Goal: Information Seeking & Learning: Learn about a topic

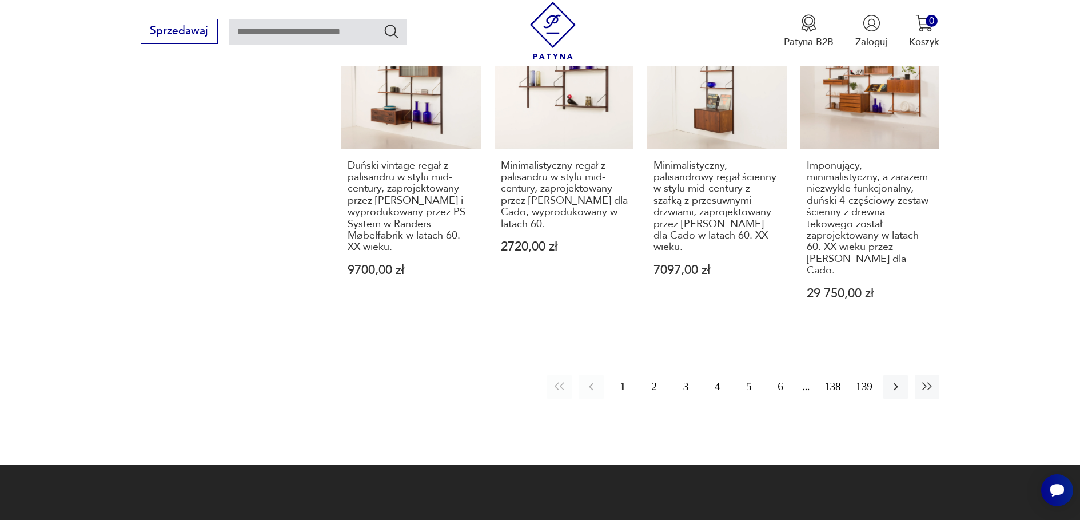
scroll to position [1165, 0]
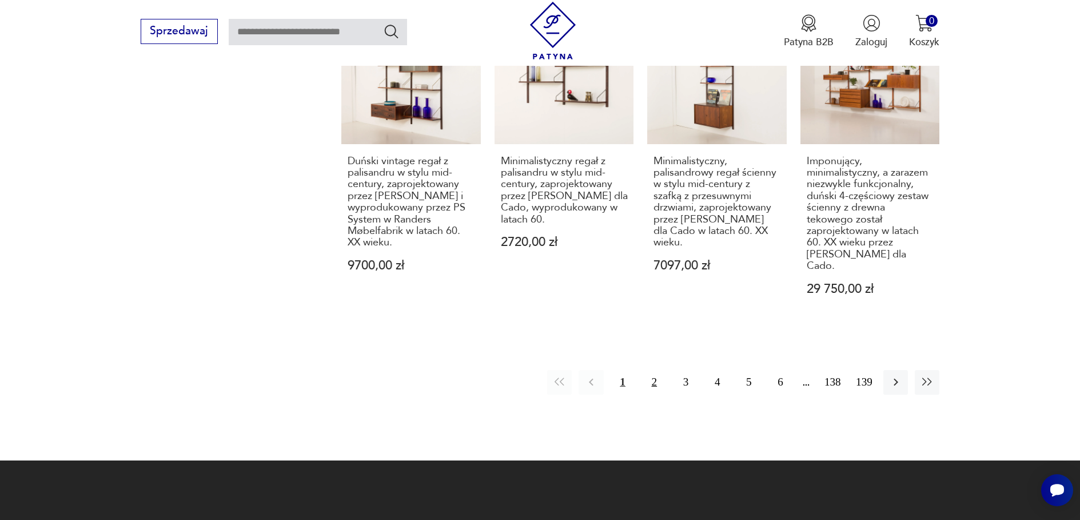
click at [655, 370] on button "2" at bounding box center [654, 382] width 25 height 25
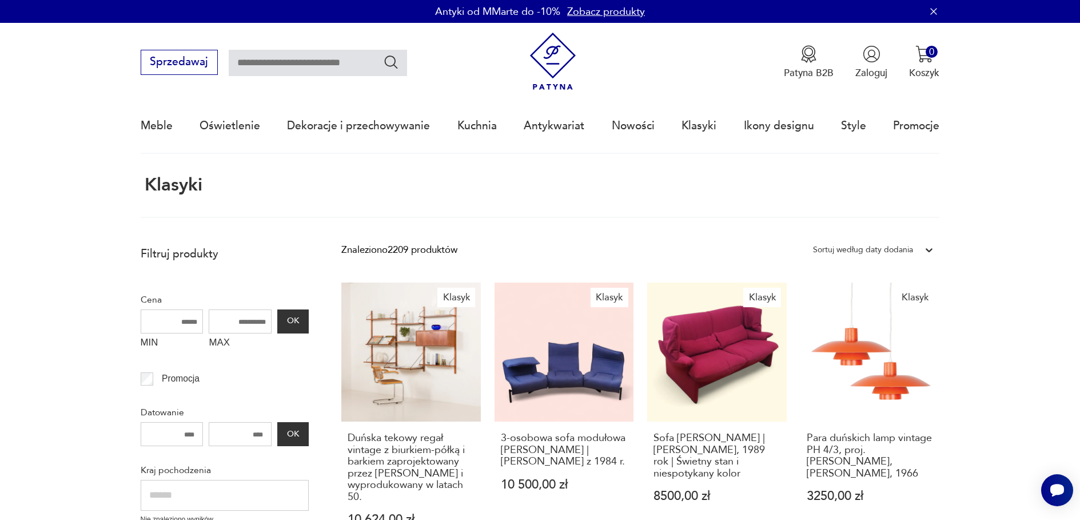
click at [249, 61] on input "text" at bounding box center [318, 63] width 178 height 26
type input "*****"
click at [391, 61] on icon "Szukaj" at bounding box center [391, 62] width 17 height 17
type input "*****"
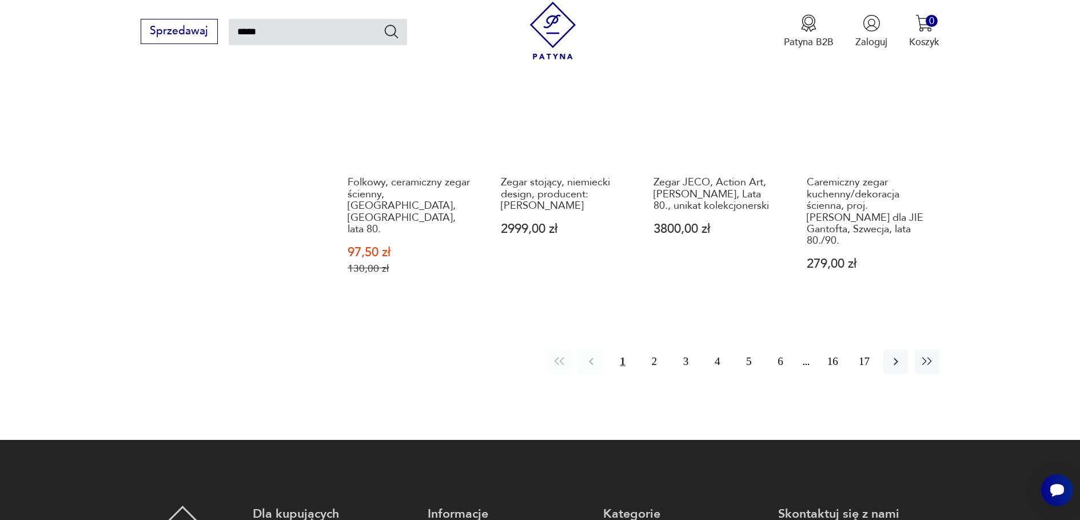
scroll to position [1153, 0]
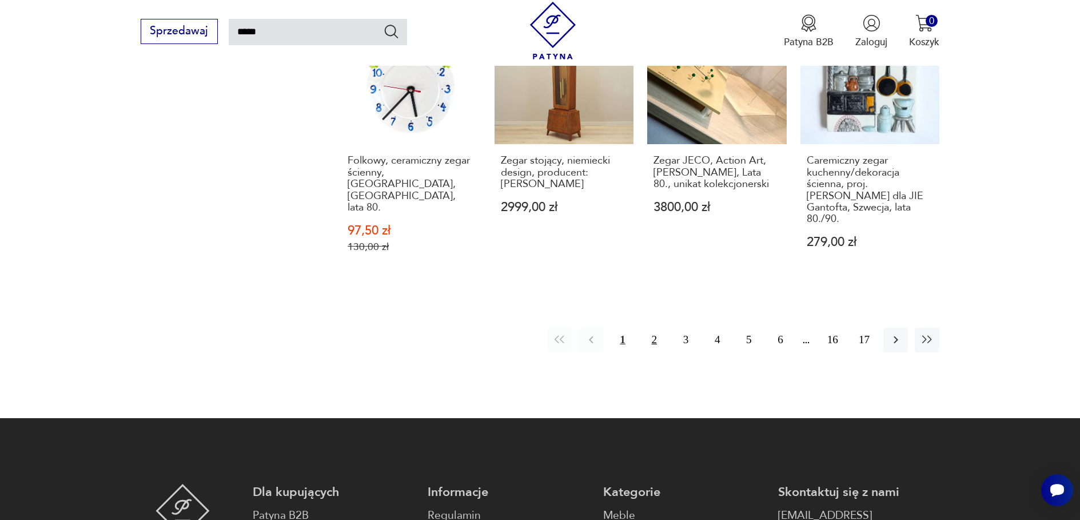
click at [653, 328] on button "2" at bounding box center [654, 340] width 25 height 25
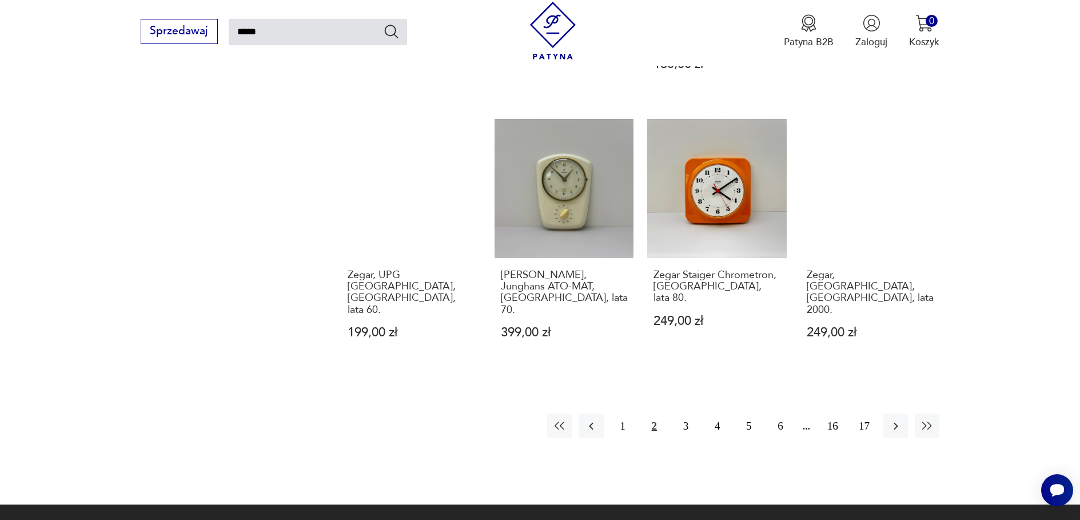
scroll to position [1038, 0]
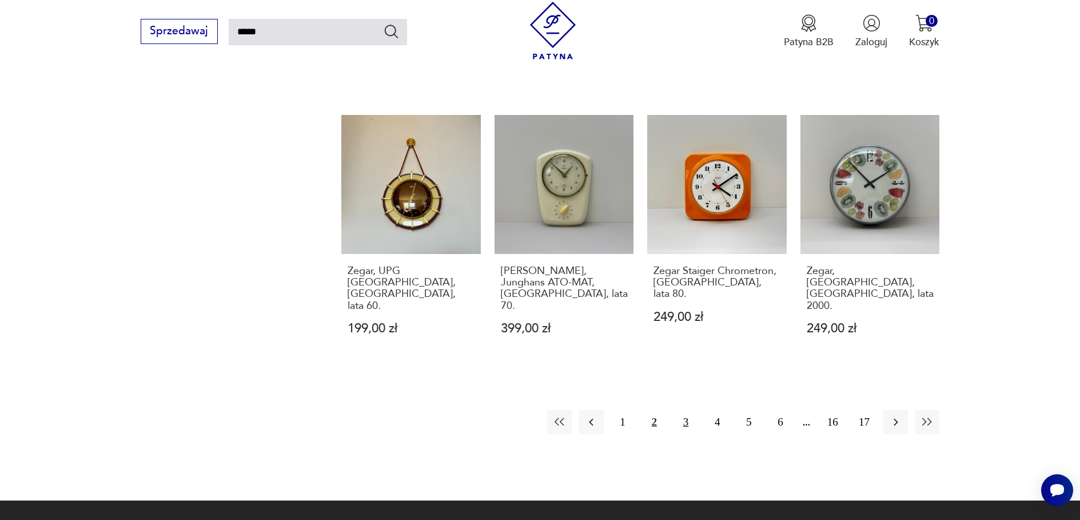
click at [685, 410] on button "3" at bounding box center [686, 422] width 25 height 25
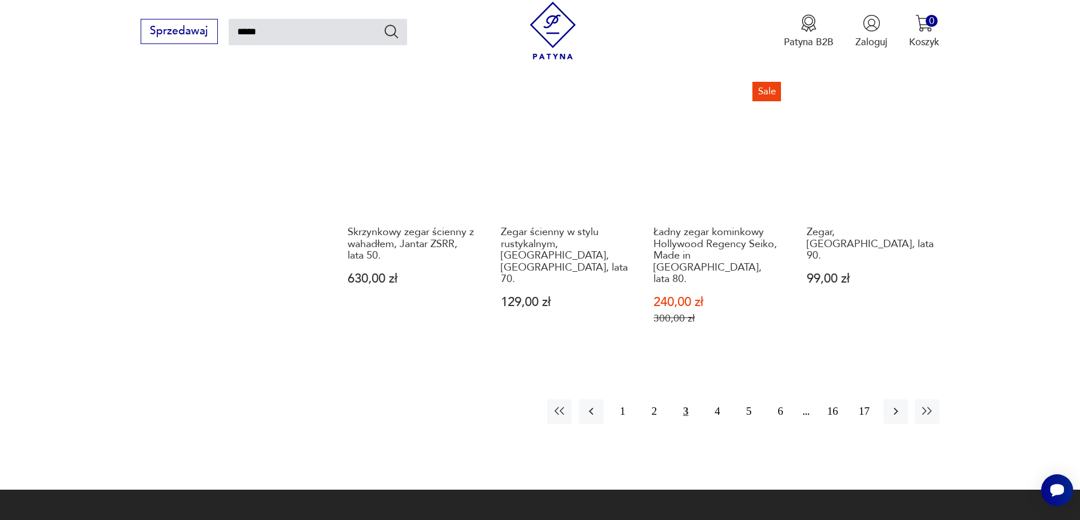
scroll to position [1153, 0]
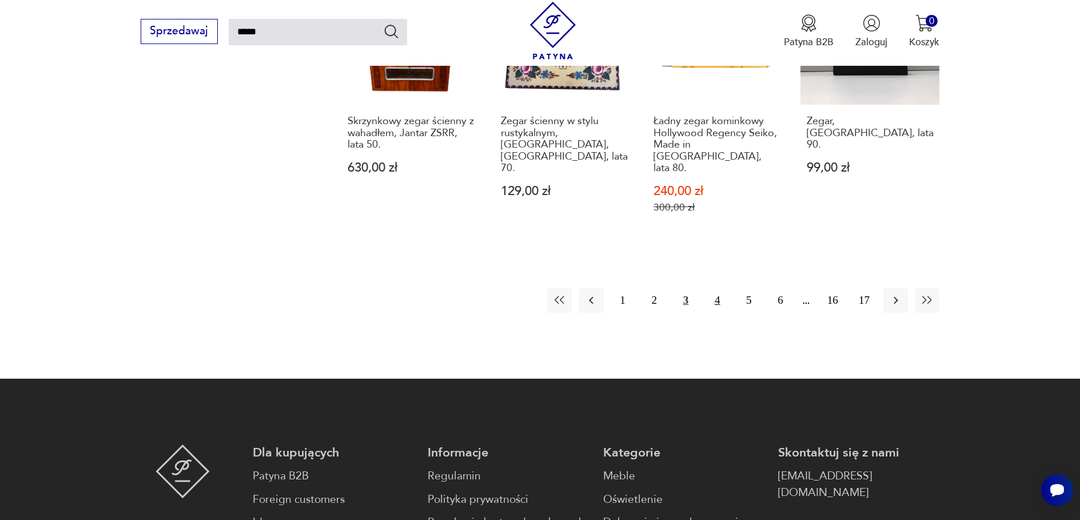
click at [718, 288] on button "4" at bounding box center [717, 300] width 25 height 25
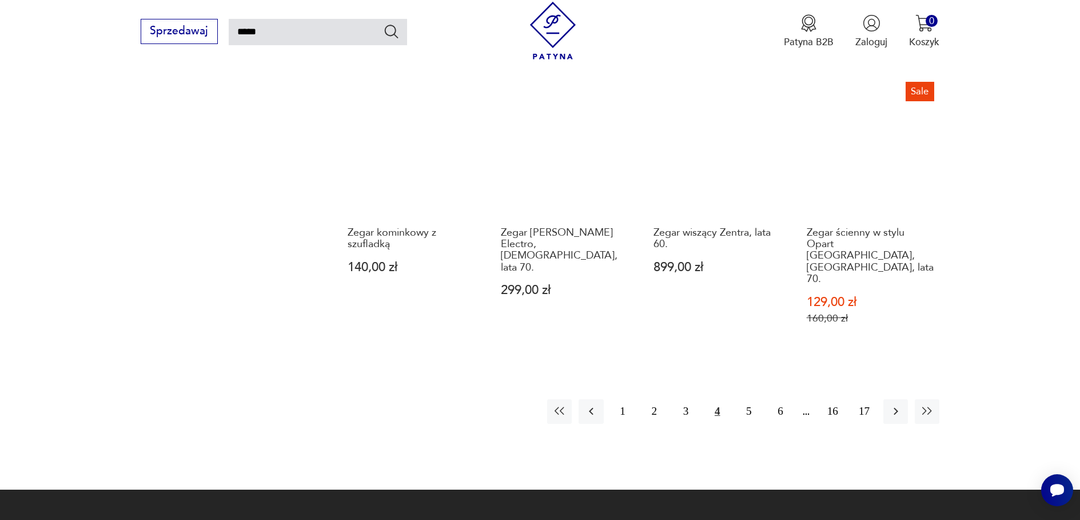
scroll to position [1038, 0]
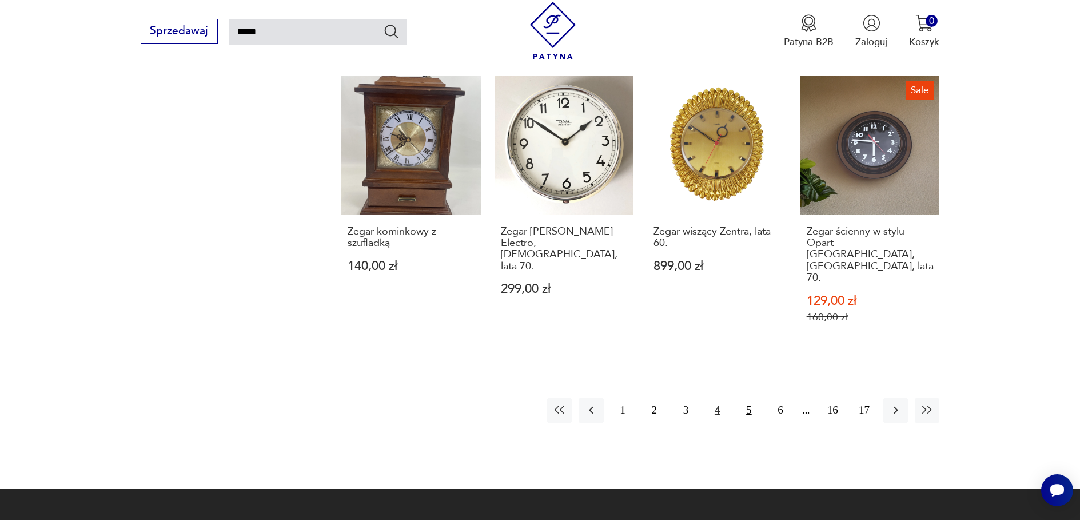
click at [748, 398] on button "5" at bounding box center [749, 410] width 25 height 25
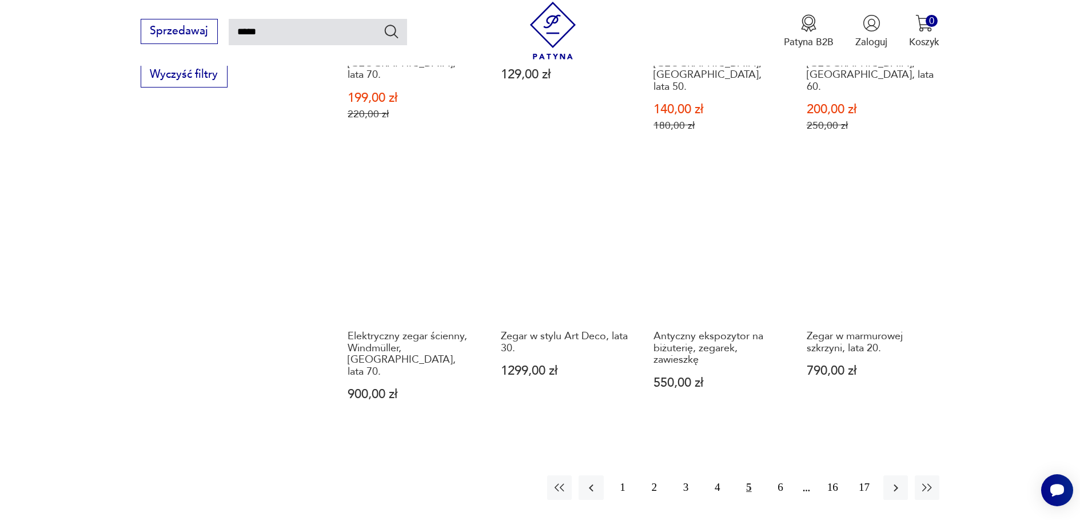
scroll to position [981, 0]
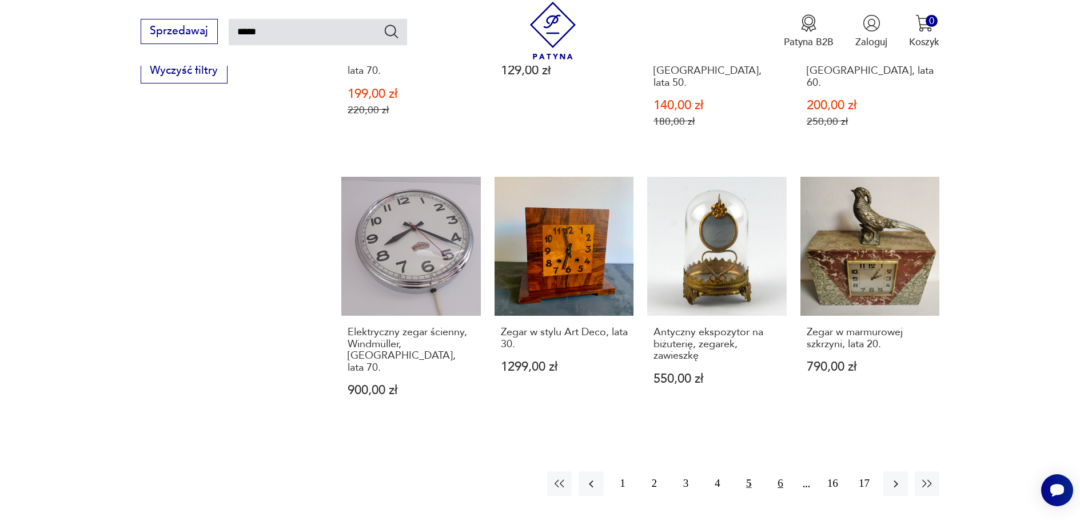
click at [779, 471] on button "6" at bounding box center [781, 483] width 25 height 25
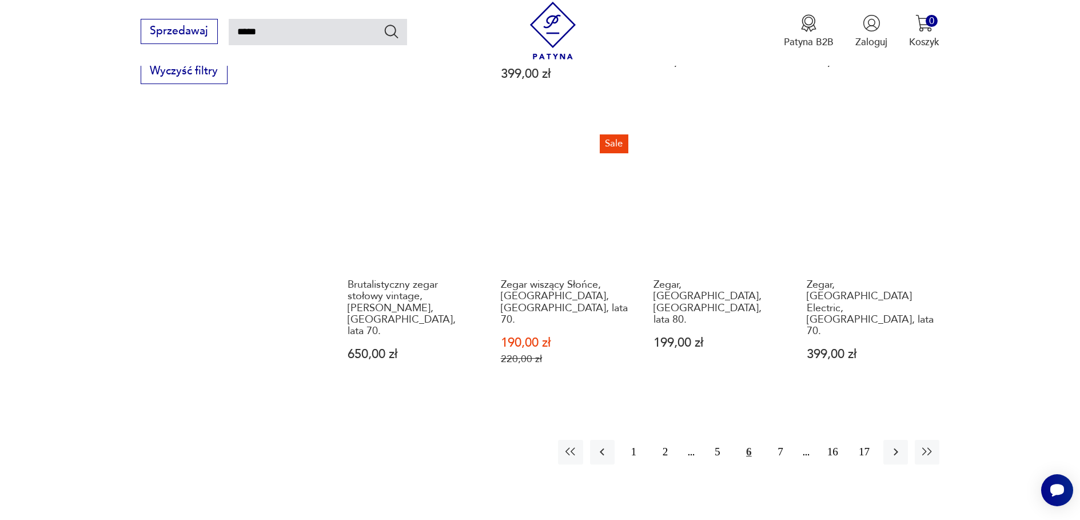
scroll to position [981, 0]
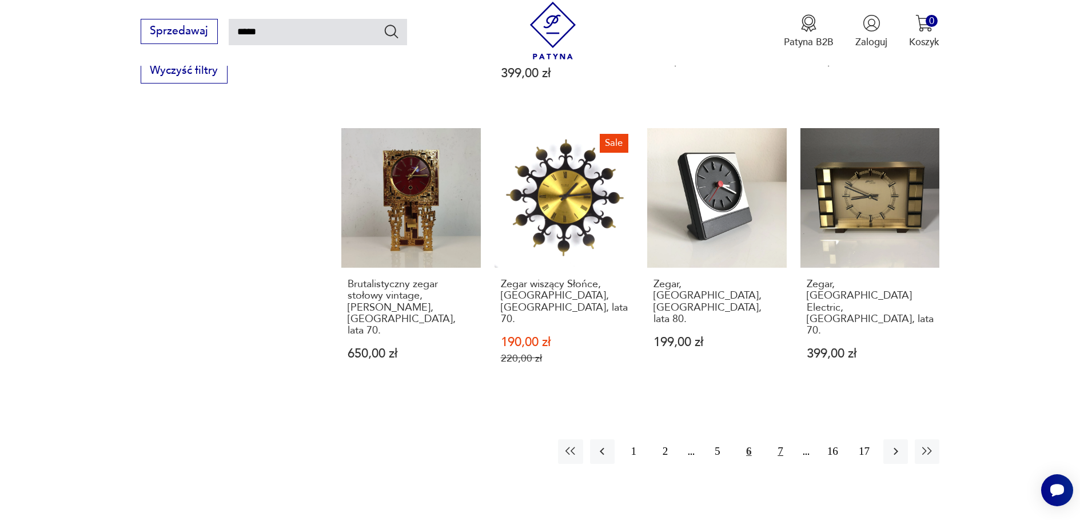
click at [782, 439] on button "7" at bounding box center [781, 451] width 25 height 25
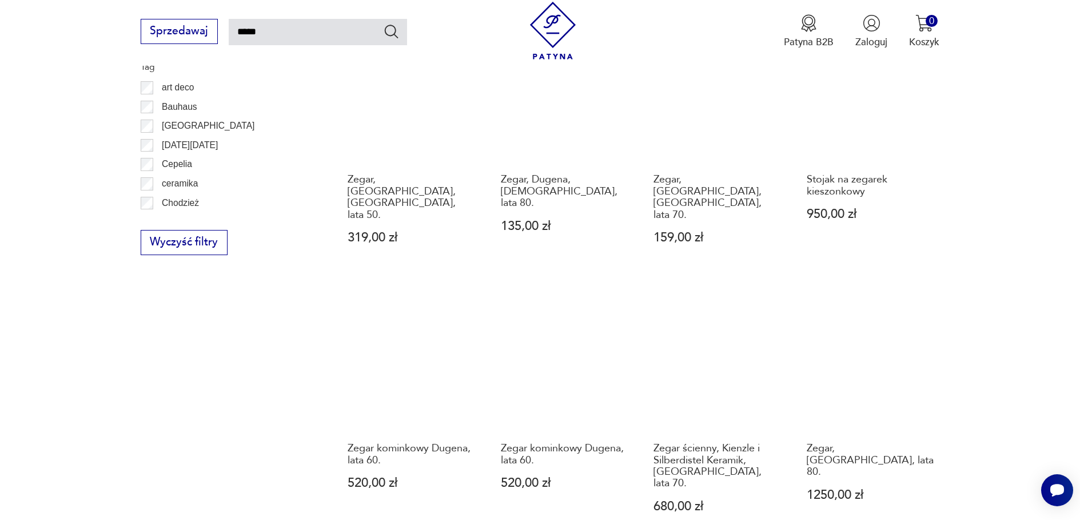
scroll to position [924, 0]
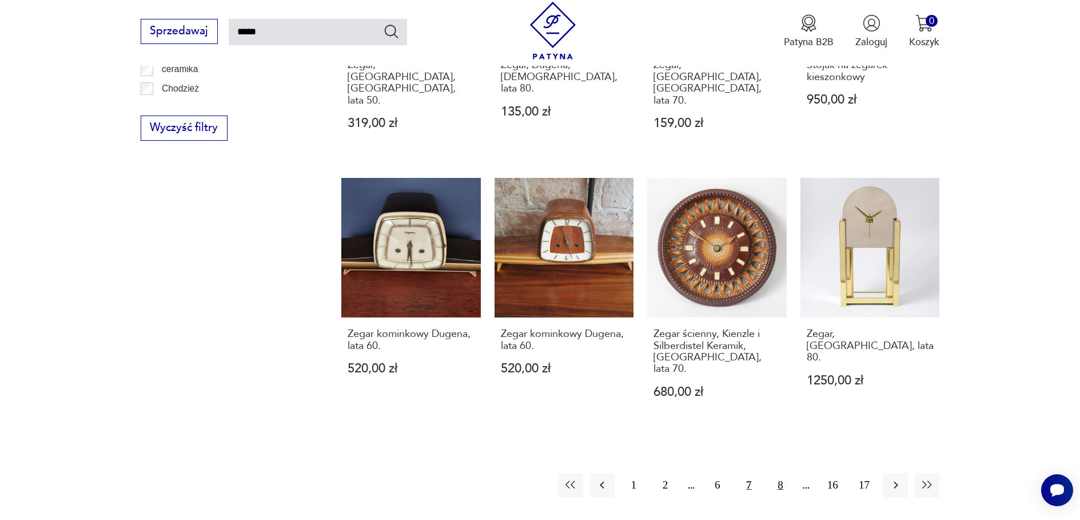
click at [781, 473] on button "8" at bounding box center [781, 485] width 25 height 25
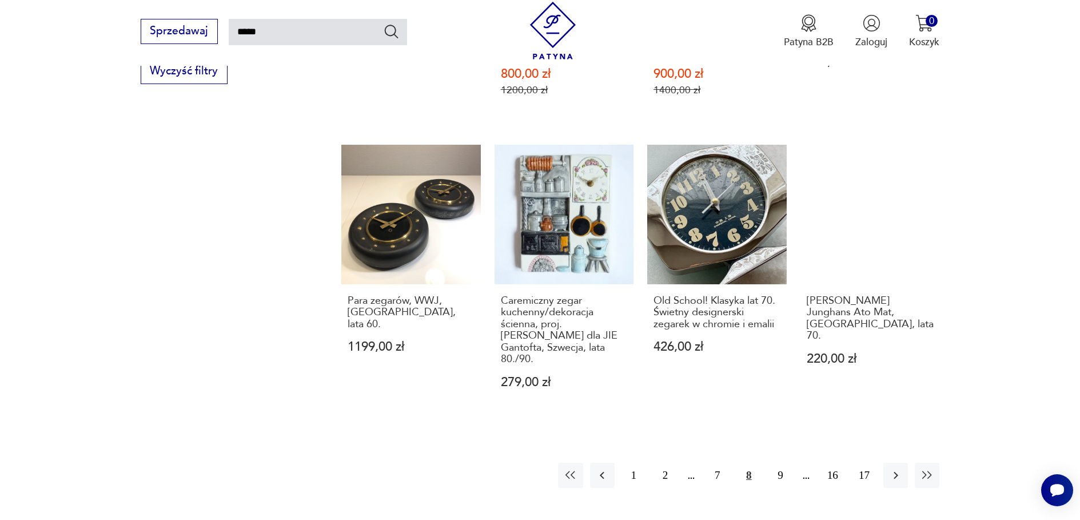
scroll to position [981, 0]
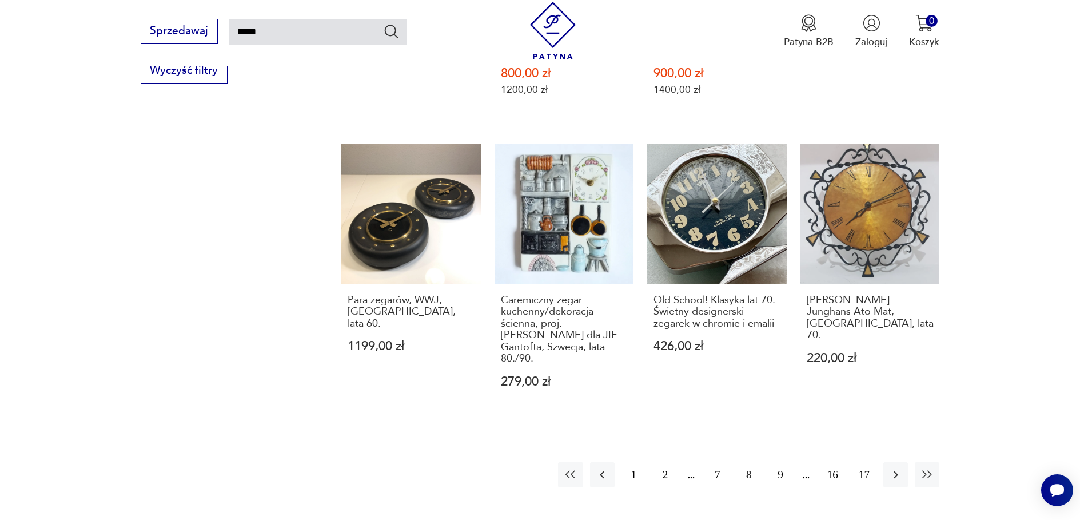
click at [782, 462] on button "9" at bounding box center [781, 474] width 25 height 25
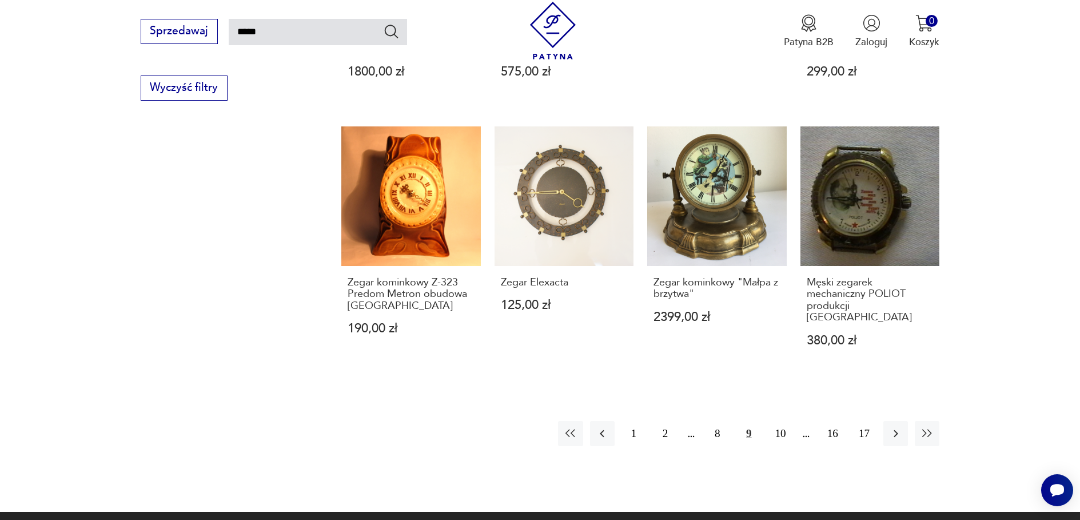
scroll to position [981, 0]
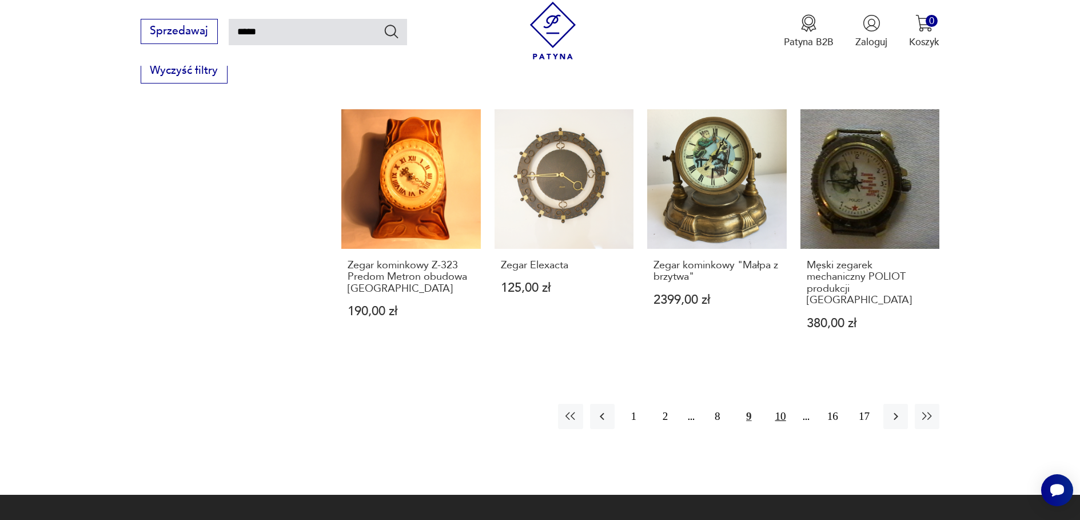
click at [782, 404] on button "10" at bounding box center [781, 416] width 25 height 25
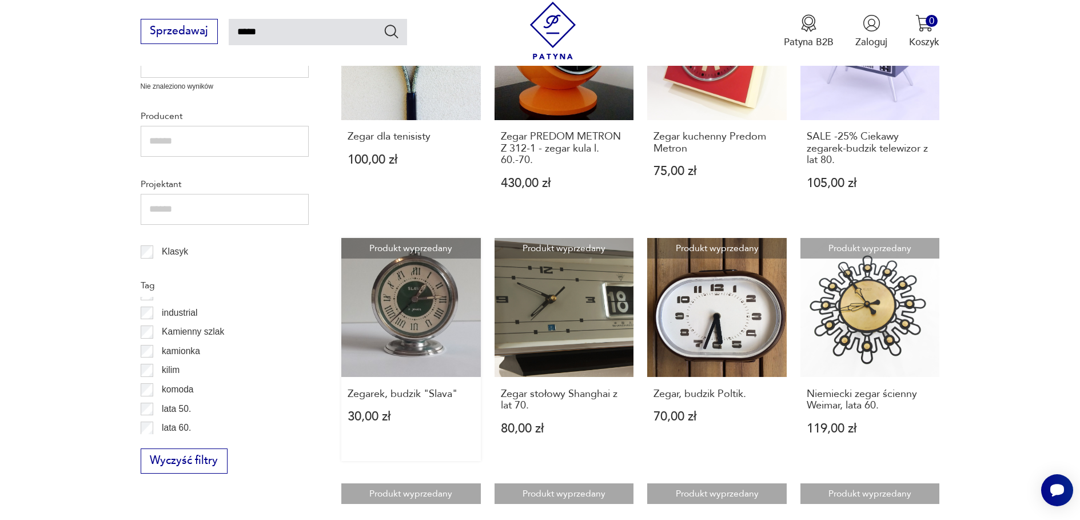
scroll to position [695, 0]
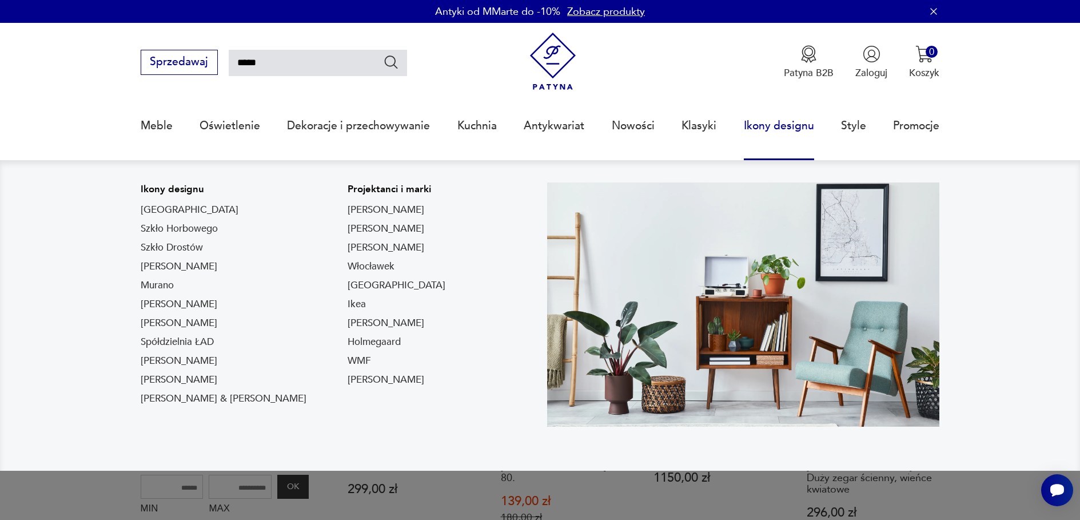
click at [785, 128] on link "Ikony designu" at bounding box center [779, 126] width 70 height 53
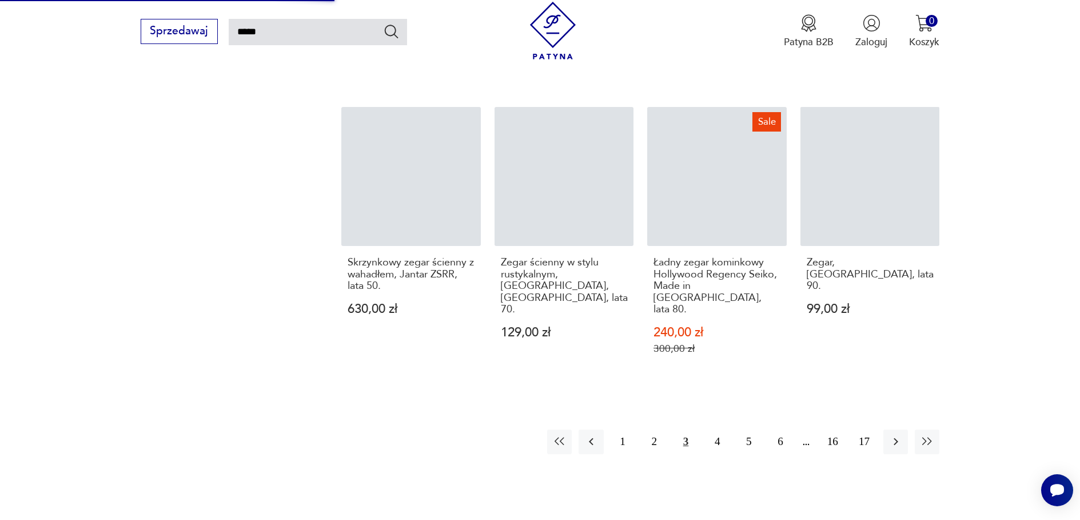
scroll to position [1153, 0]
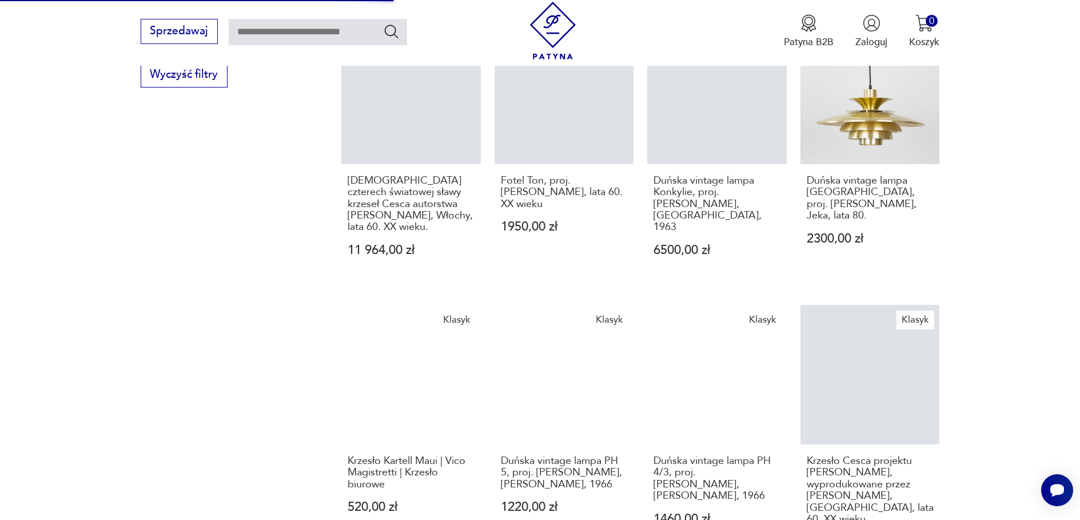
scroll to position [68, 0]
